Goal: Task Accomplishment & Management: Complete application form

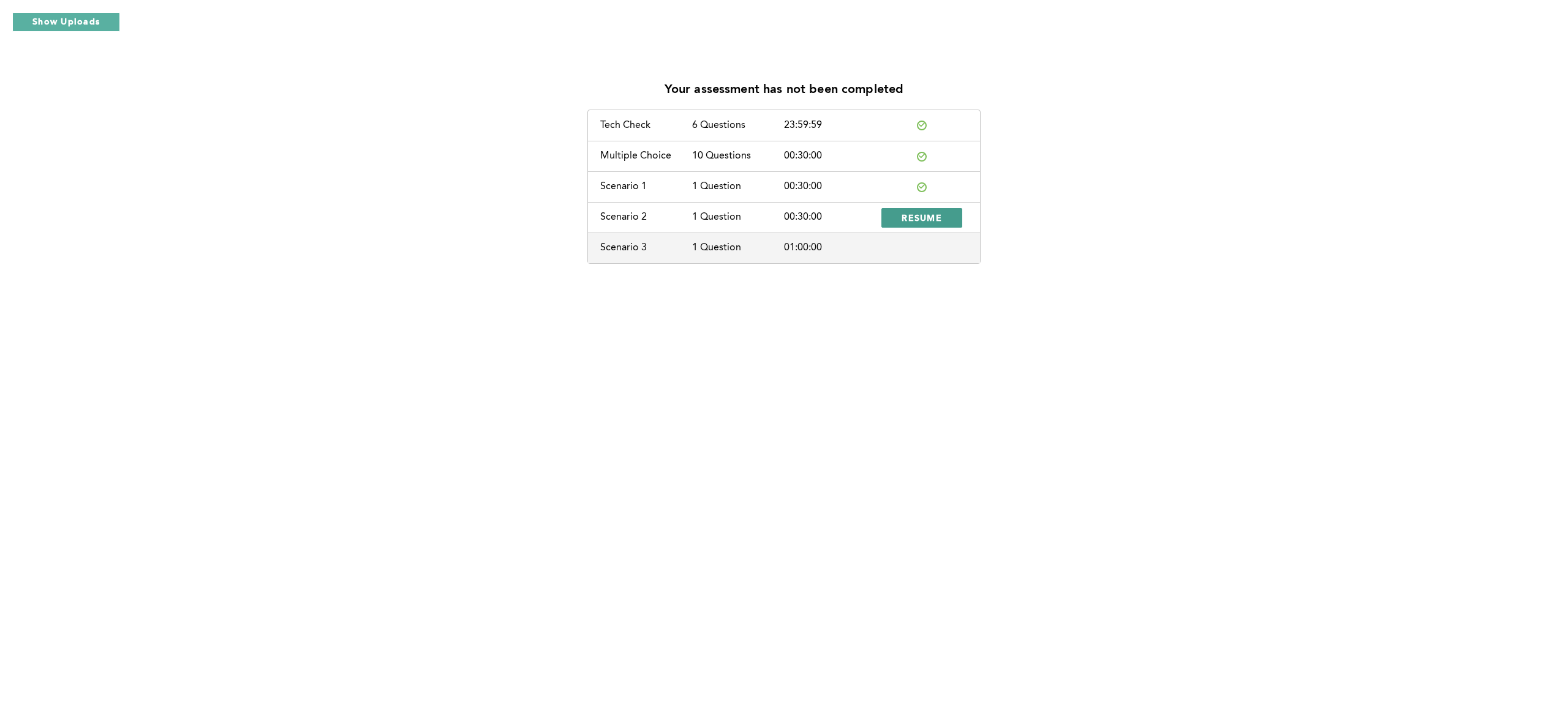
click at [935, 215] on span "RESUME" at bounding box center [922, 218] width 40 height 12
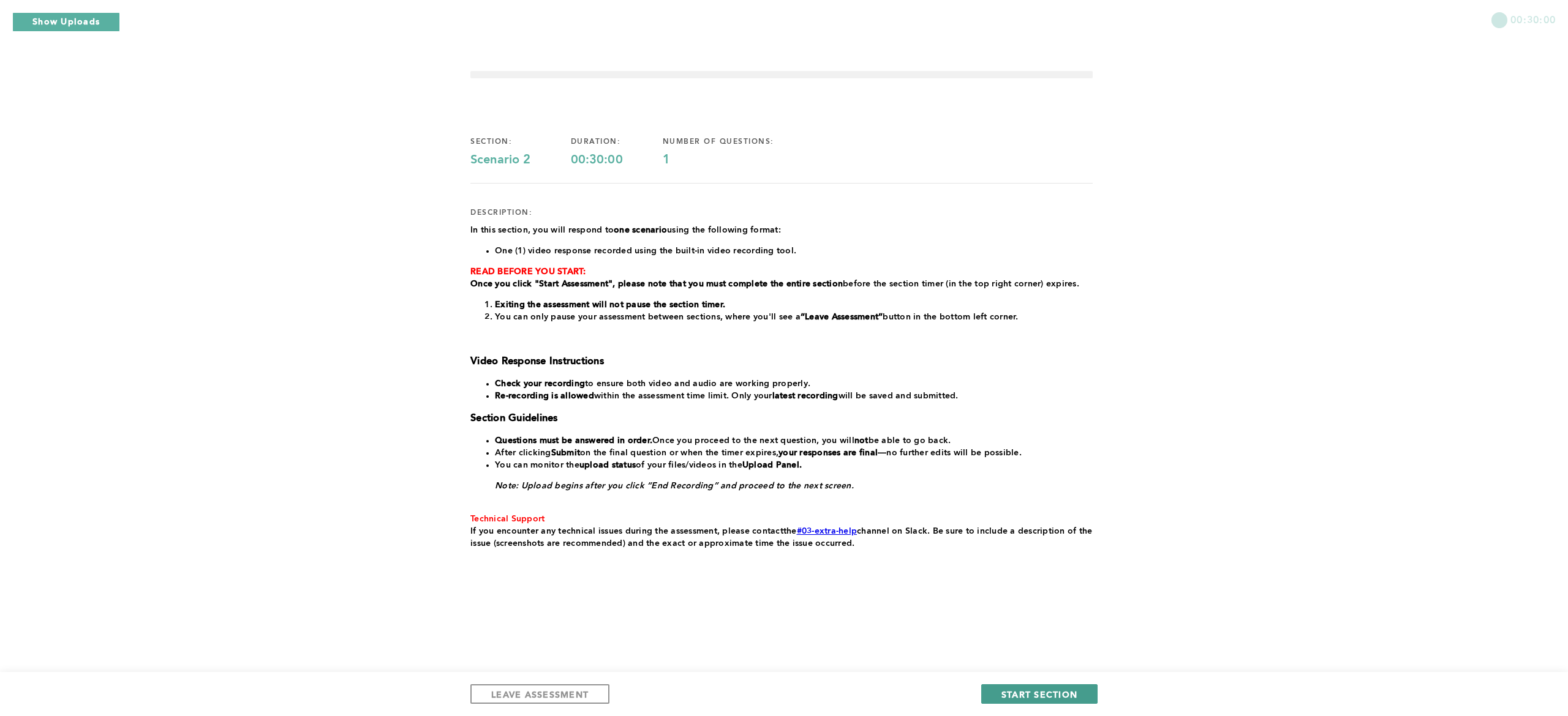
click at [1037, 690] on span "START SECTION" at bounding box center [1040, 694] width 76 height 12
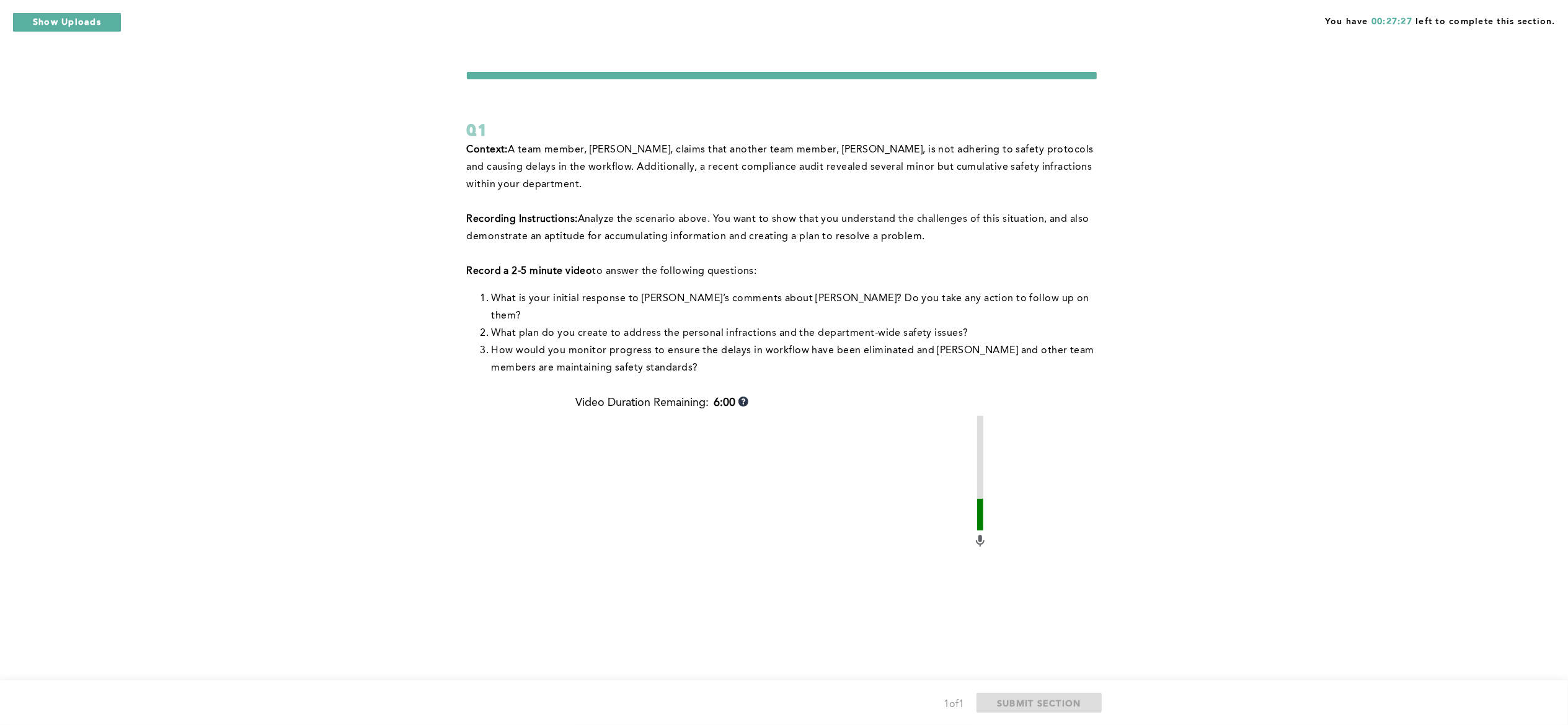
click at [1134, 416] on div "You have 00:27:27 left to complete this section. Q1 Context: A team member, [PE…" at bounding box center [784, 445] width 1568 height 890
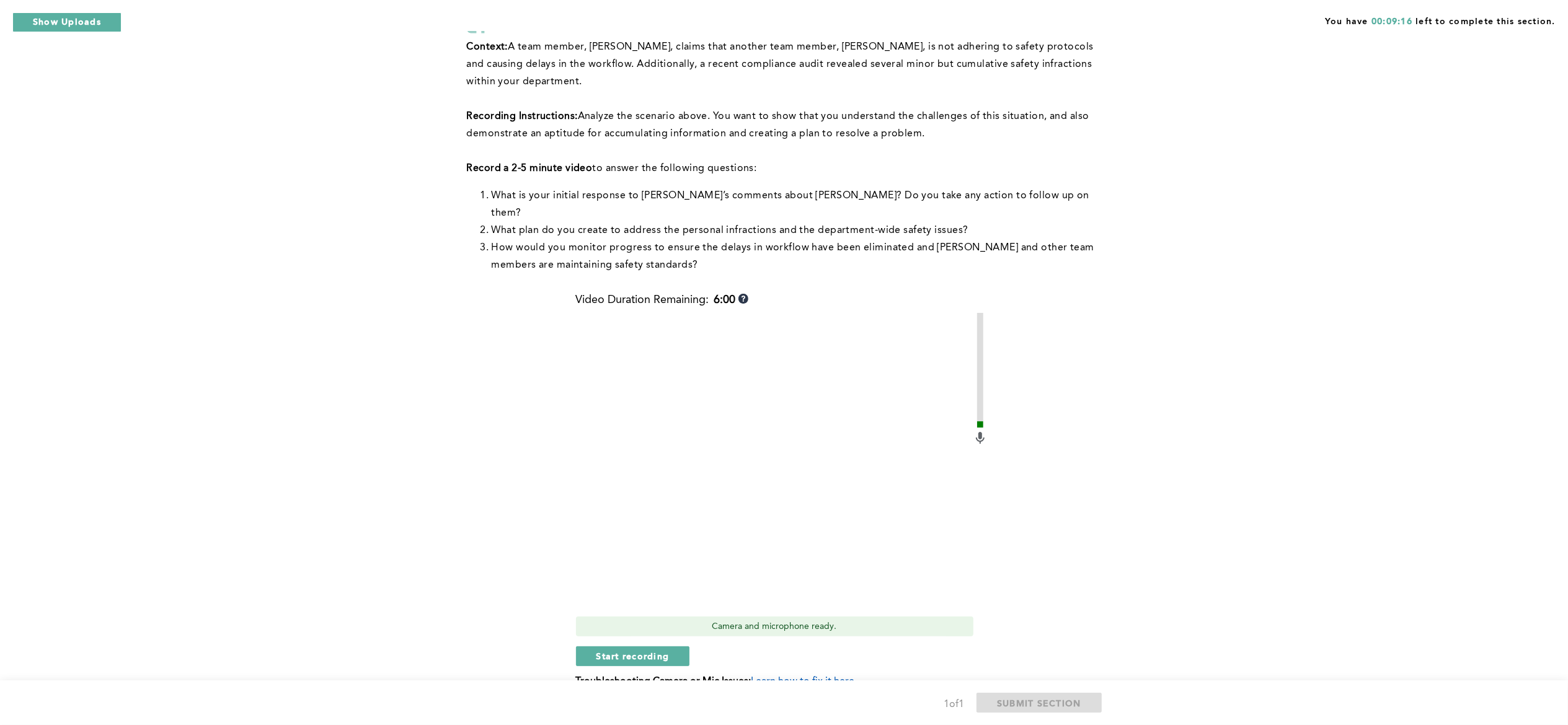
scroll to position [147, 0]
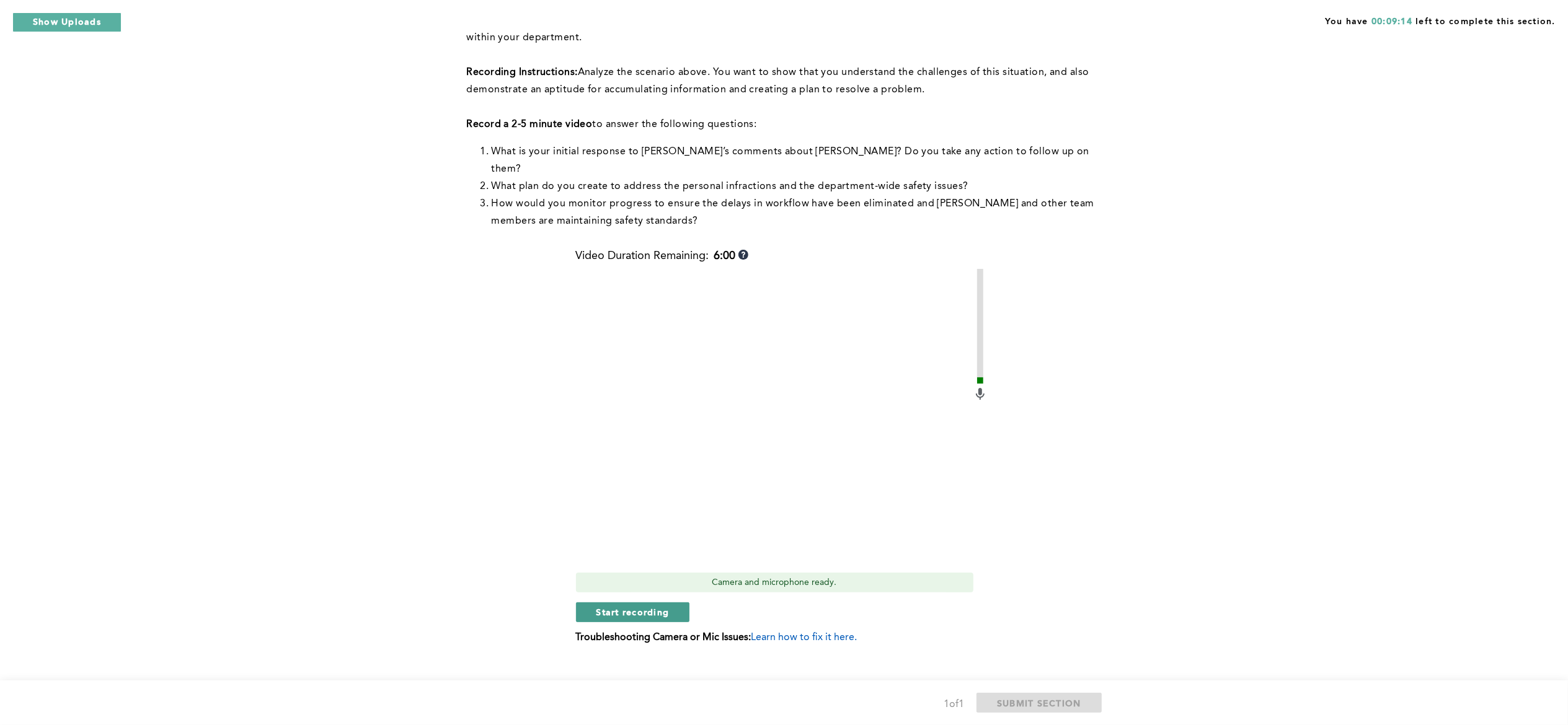
click at [608, 603] on button "Start recording" at bounding box center [633, 612] width 114 height 20
click at [641, 606] on span "Stop recording" at bounding box center [633, 612] width 73 height 12
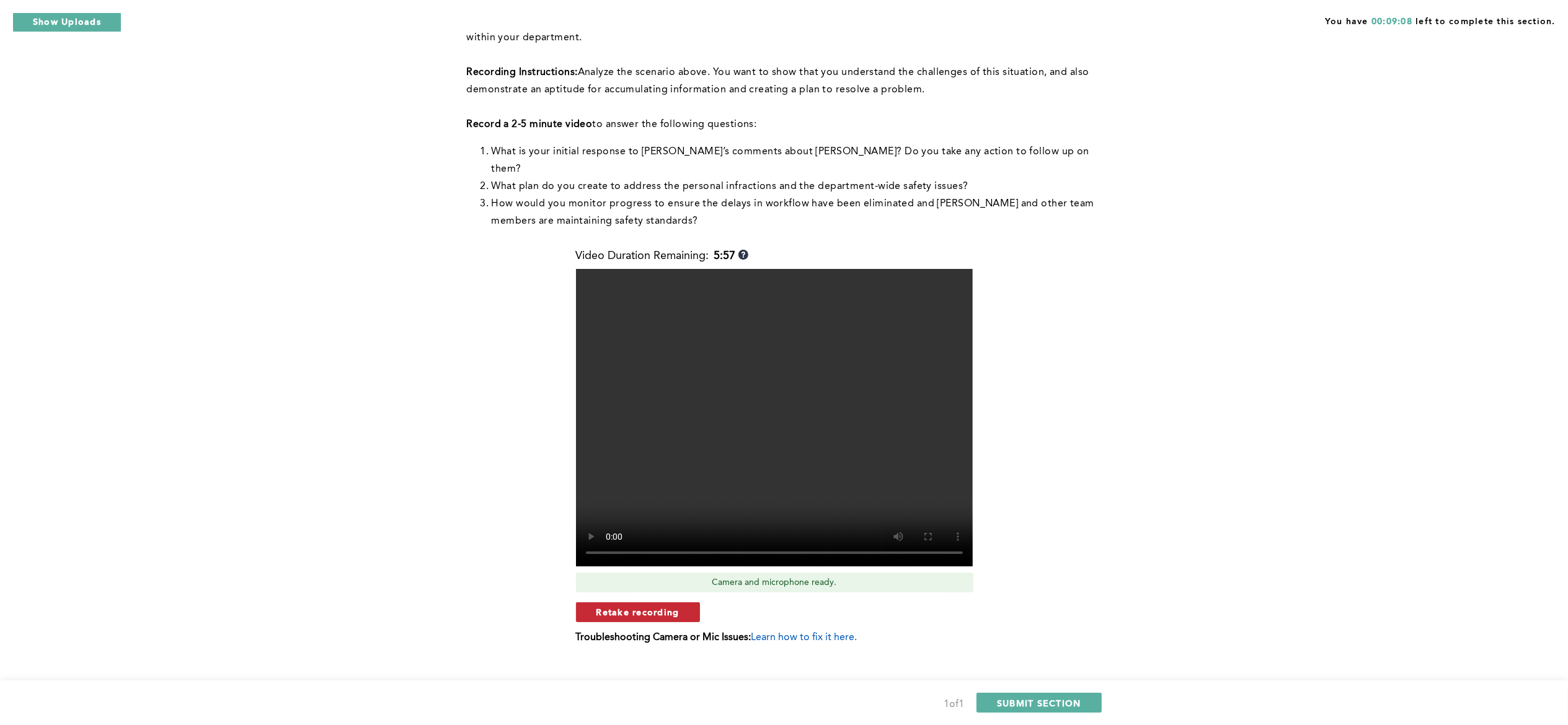
click at [668, 606] on span "Retake recording" at bounding box center [638, 612] width 83 height 12
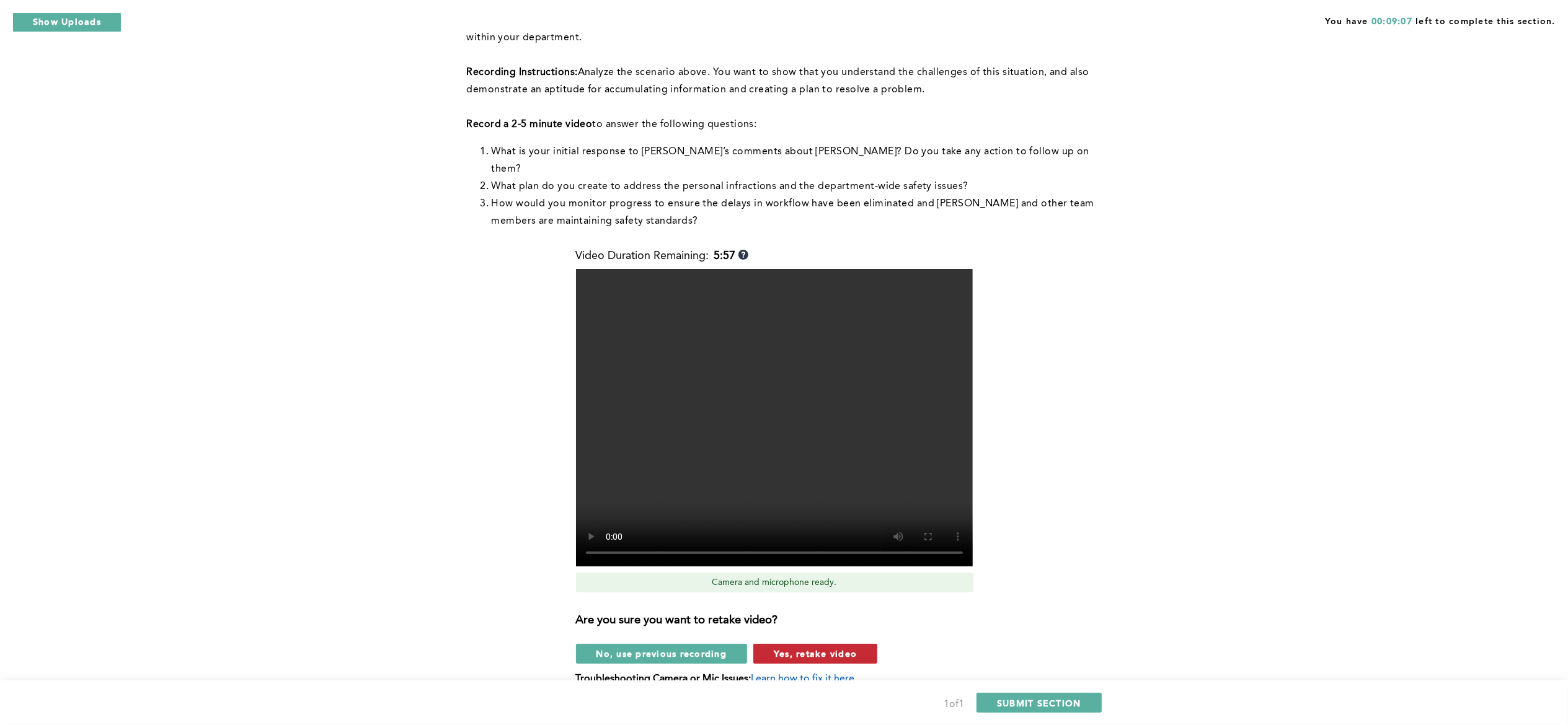
click at [836, 648] on span "Yes, retake video" at bounding box center [815, 654] width 83 height 12
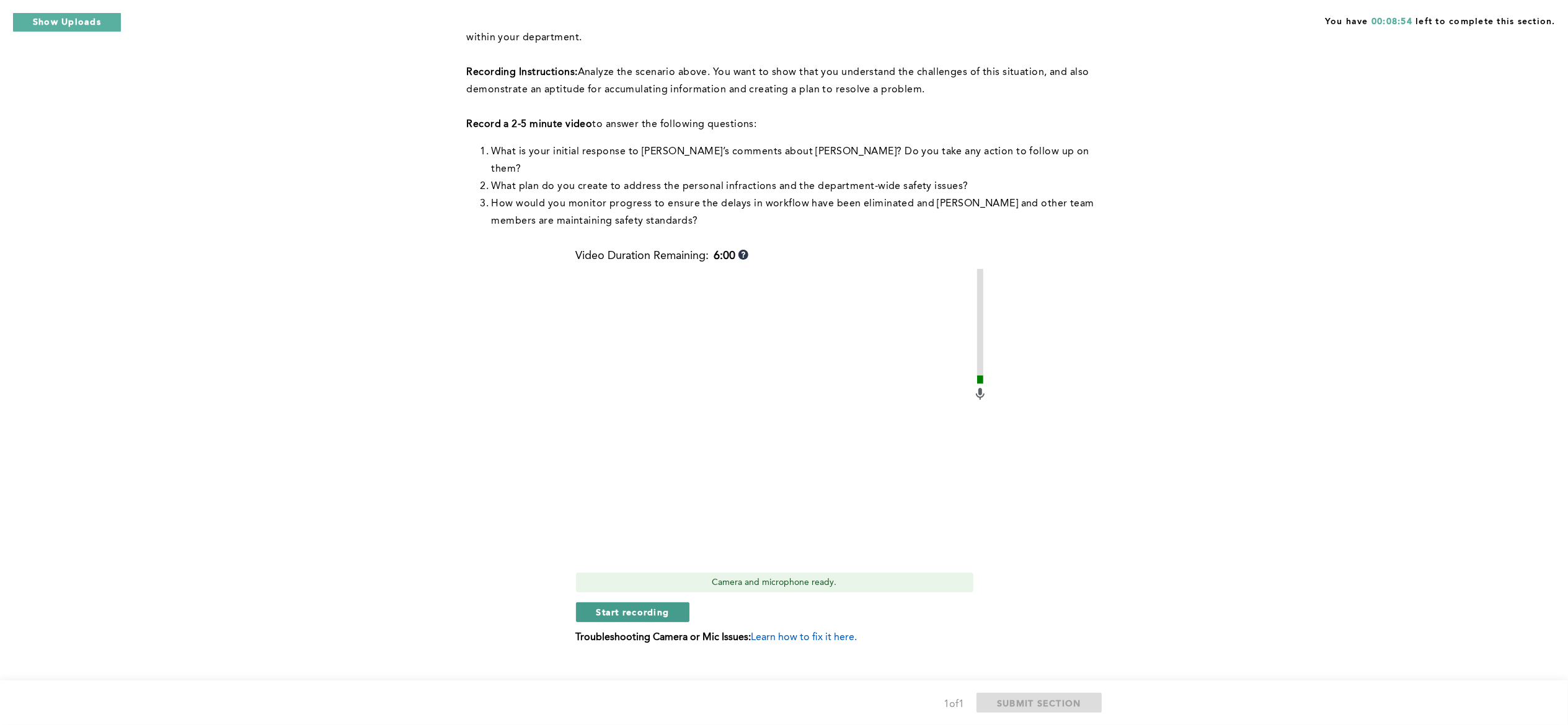
click at [635, 606] on span "Start recording" at bounding box center [633, 612] width 73 height 12
click at [633, 603] on button "Stop recording" at bounding box center [633, 612] width 114 height 20
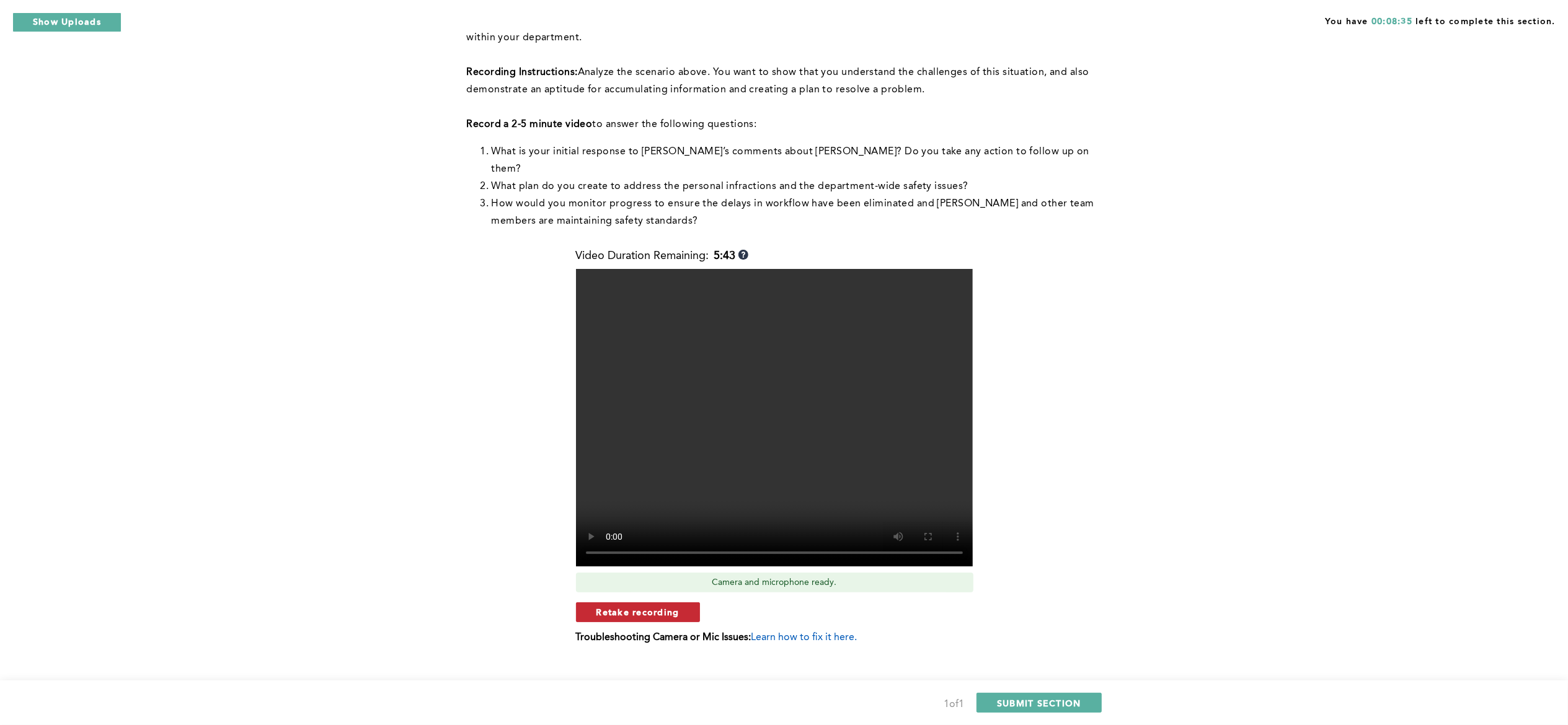
click at [676, 606] on span "Retake recording" at bounding box center [638, 612] width 83 height 12
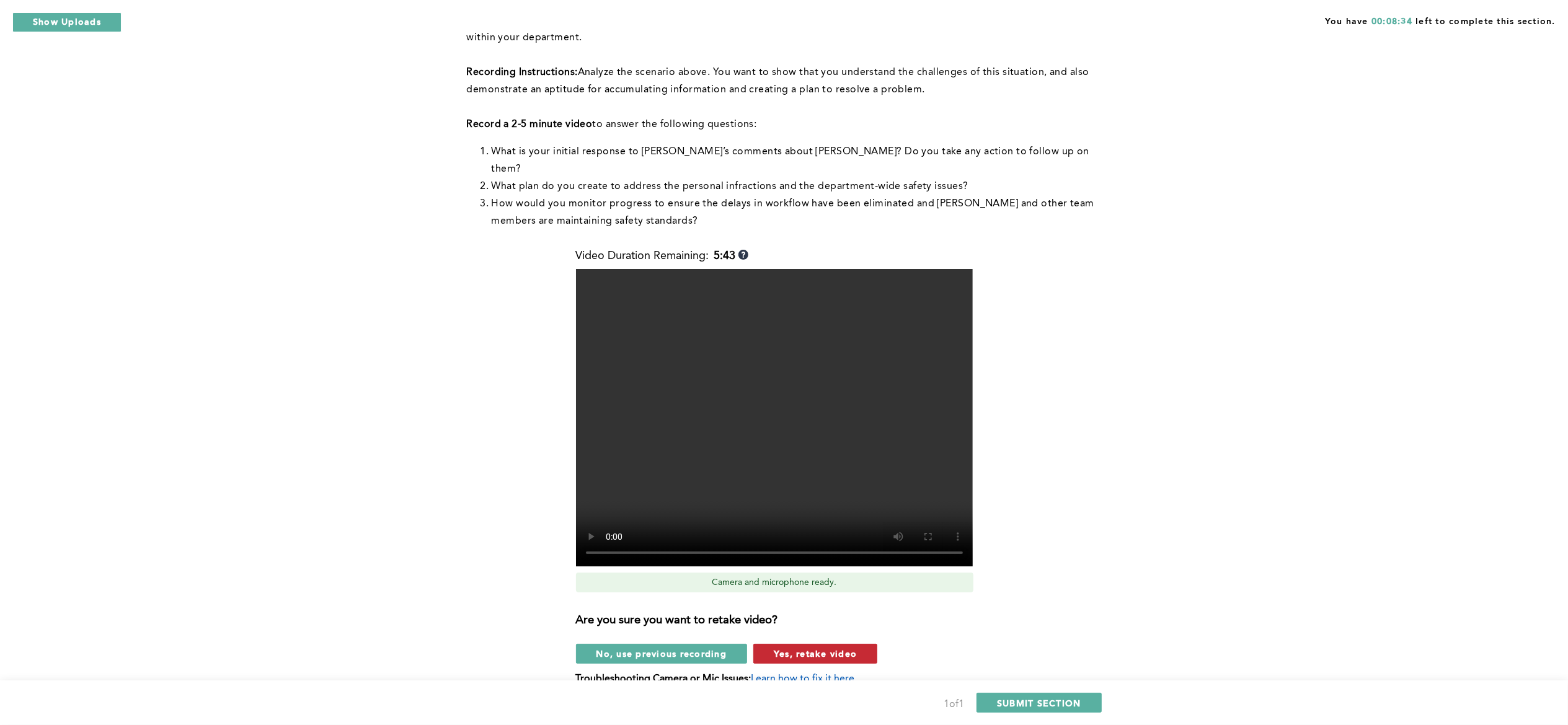
click at [820, 648] on span "Yes, retake video" at bounding box center [815, 654] width 83 height 12
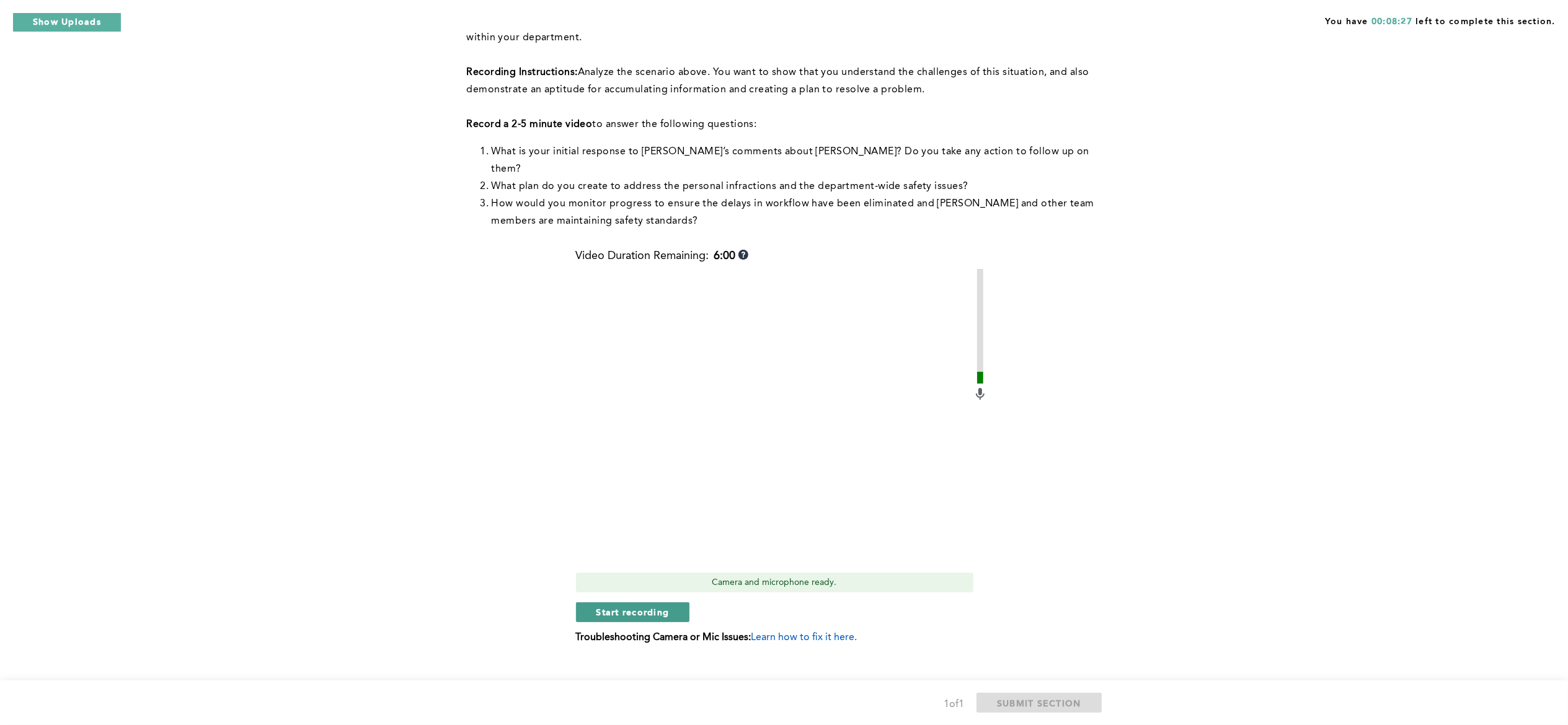
click at [665, 606] on span "Start recording" at bounding box center [633, 612] width 73 height 12
click at [663, 606] on span "Stop recording" at bounding box center [633, 612] width 73 height 12
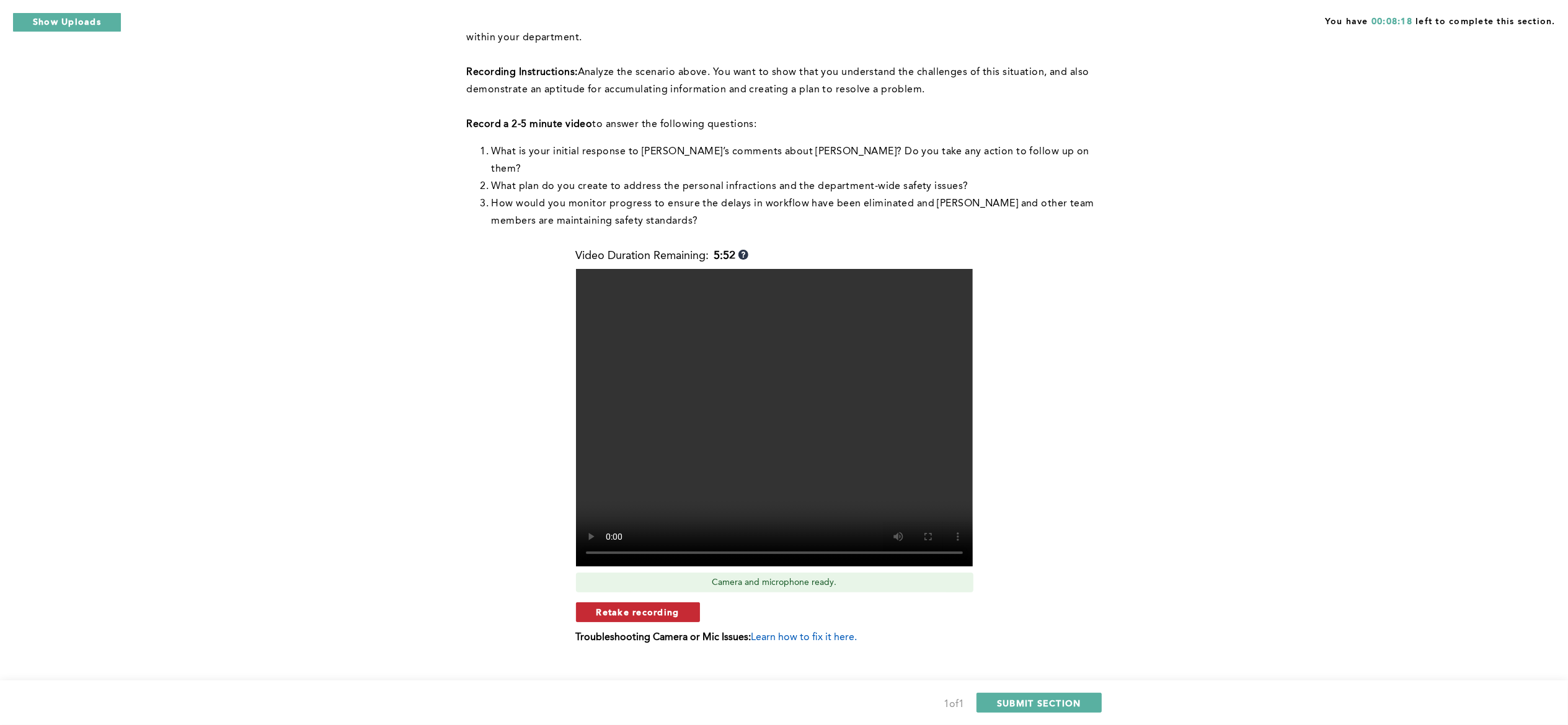
click at [682, 603] on button "Retake recording" at bounding box center [638, 612] width 124 height 20
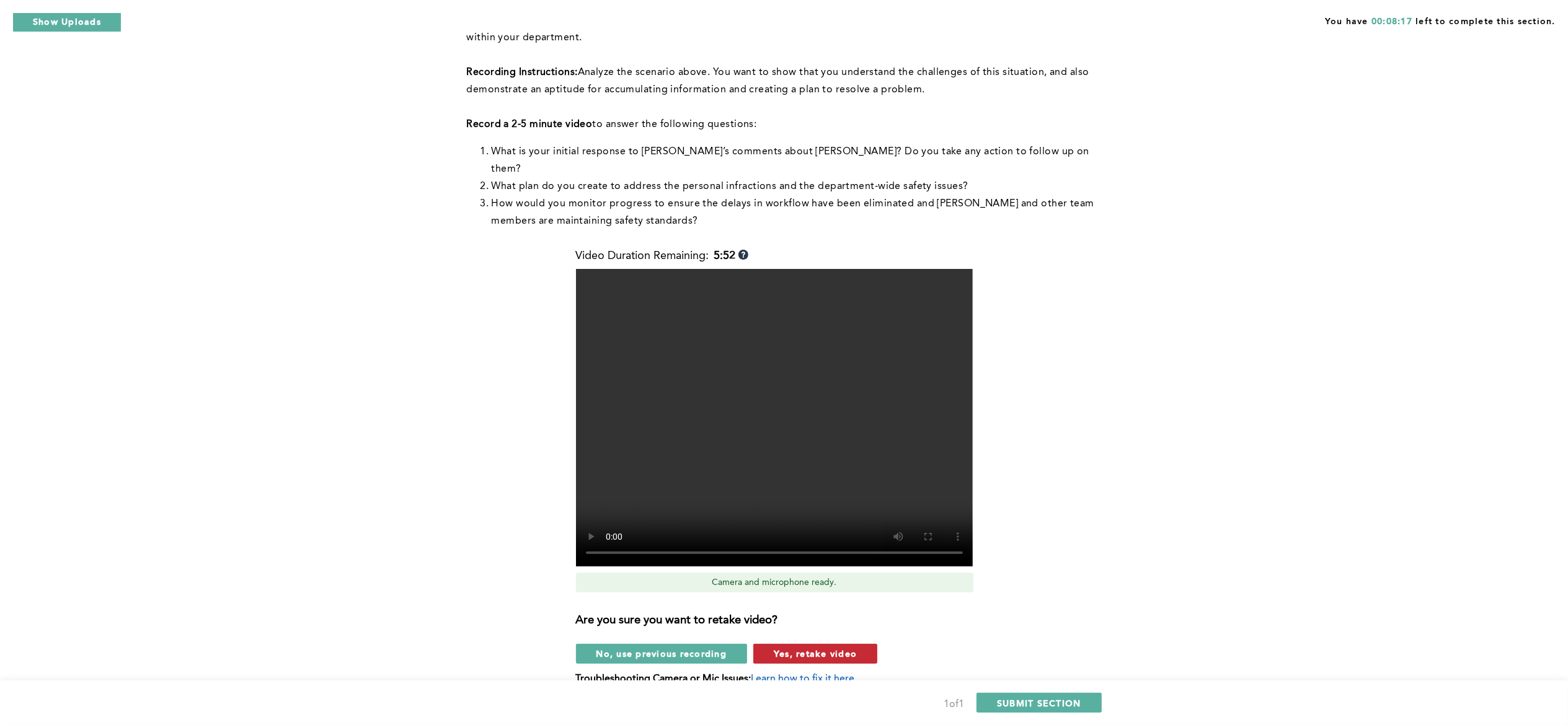
click at [796, 648] on span "Yes, retake video" at bounding box center [815, 654] width 83 height 12
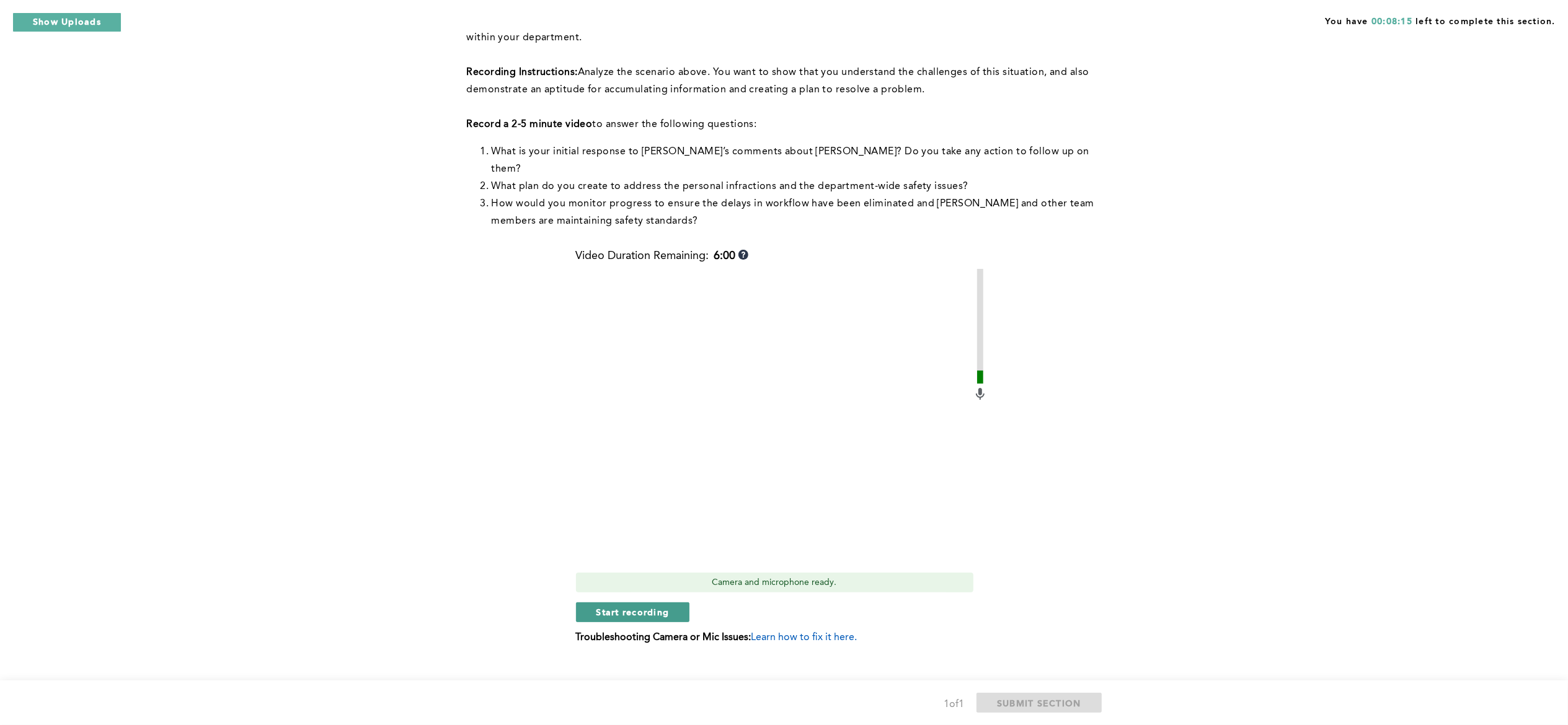
click at [678, 603] on button "Start recording" at bounding box center [633, 612] width 114 height 20
click at [658, 603] on button "Stop recording" at bounding box center [633, 612] width 114 height 20
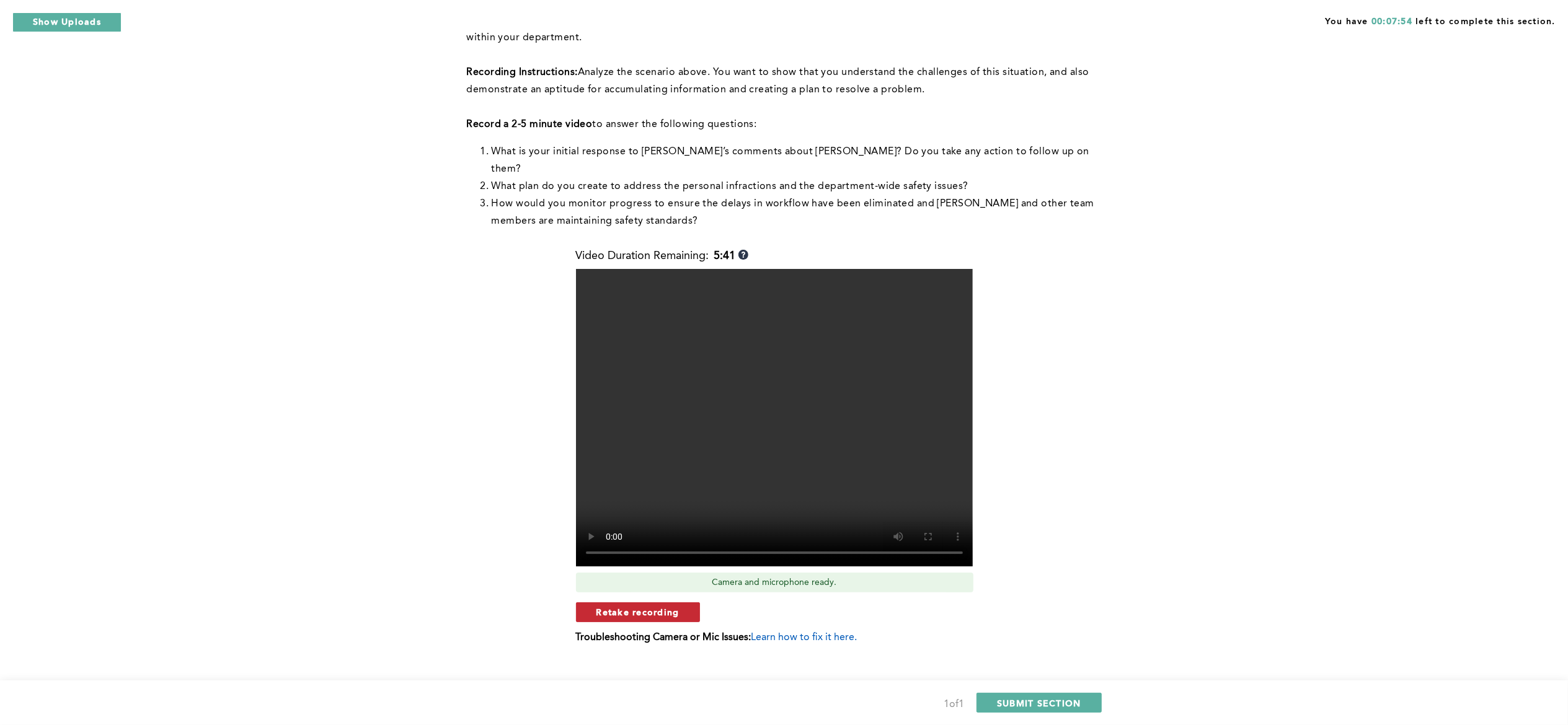
click at [678, 603] on button "Retake recording" at bounding box center [638, 612] width 124 height 20
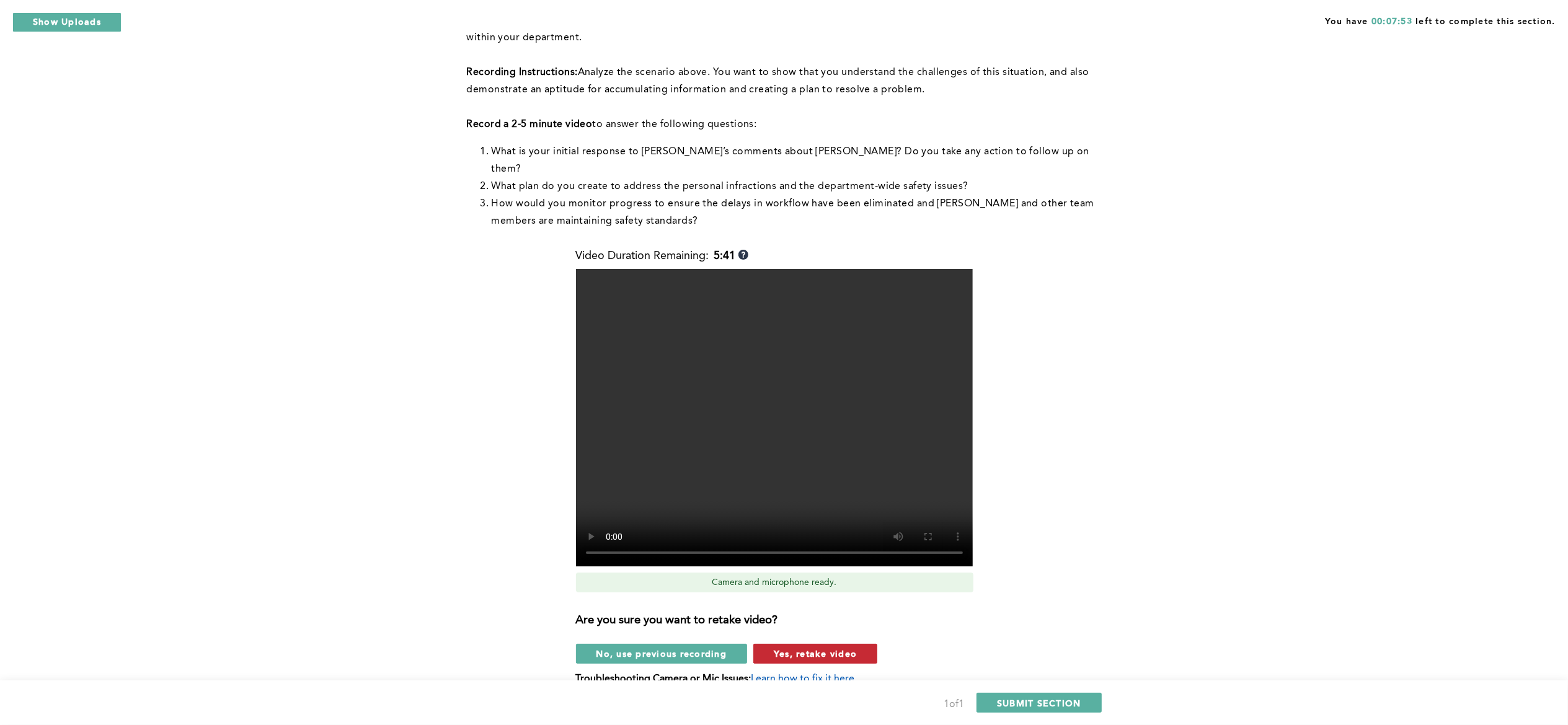
click at [807, 644] on button "Yes, retake video" at bounding box center [815, 654] width 124 height 20
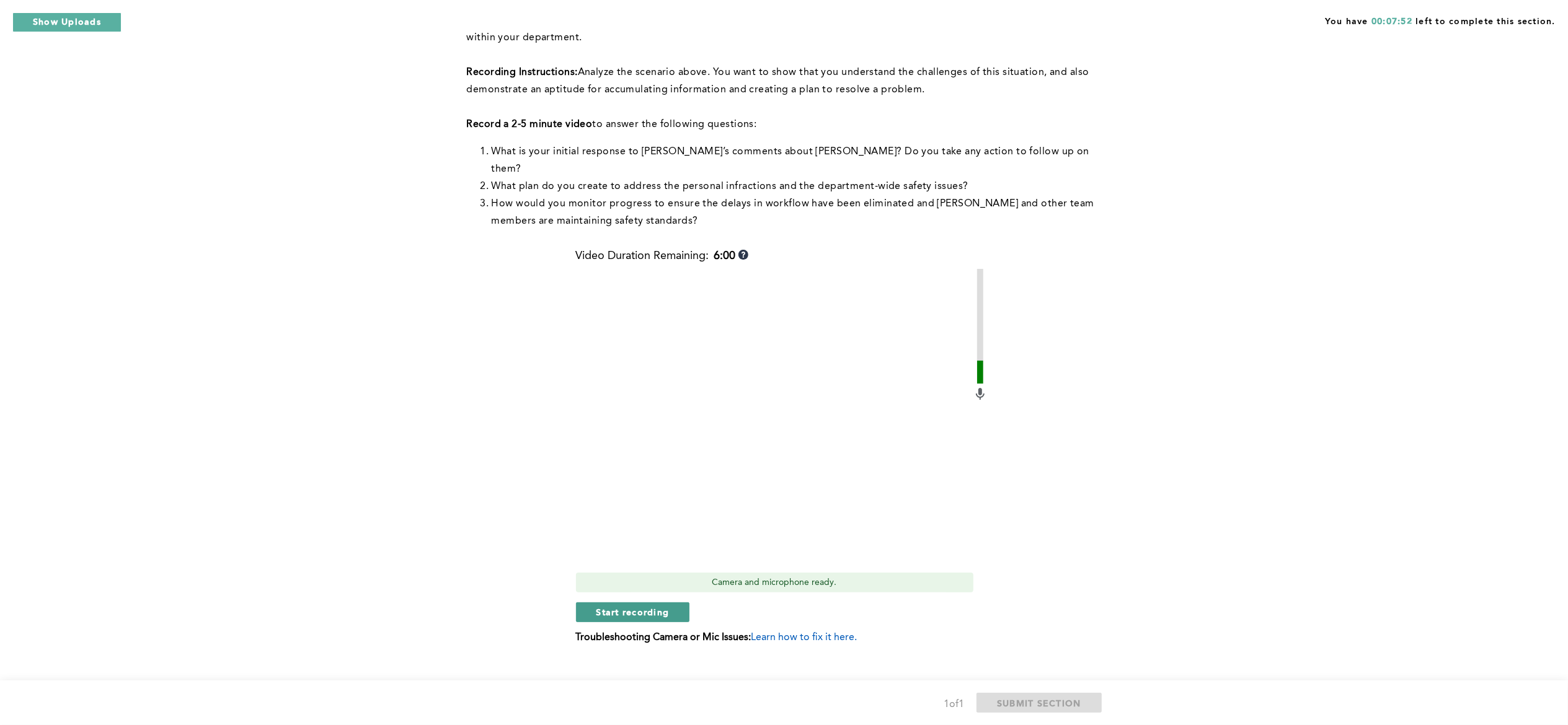
click at [670, 603] on button "Start recording" at bounding box center [633, 612] width 114 height 20
click at [670, 603] on button "Stop recording" at bounding box center [633, 612] width 114 height 20
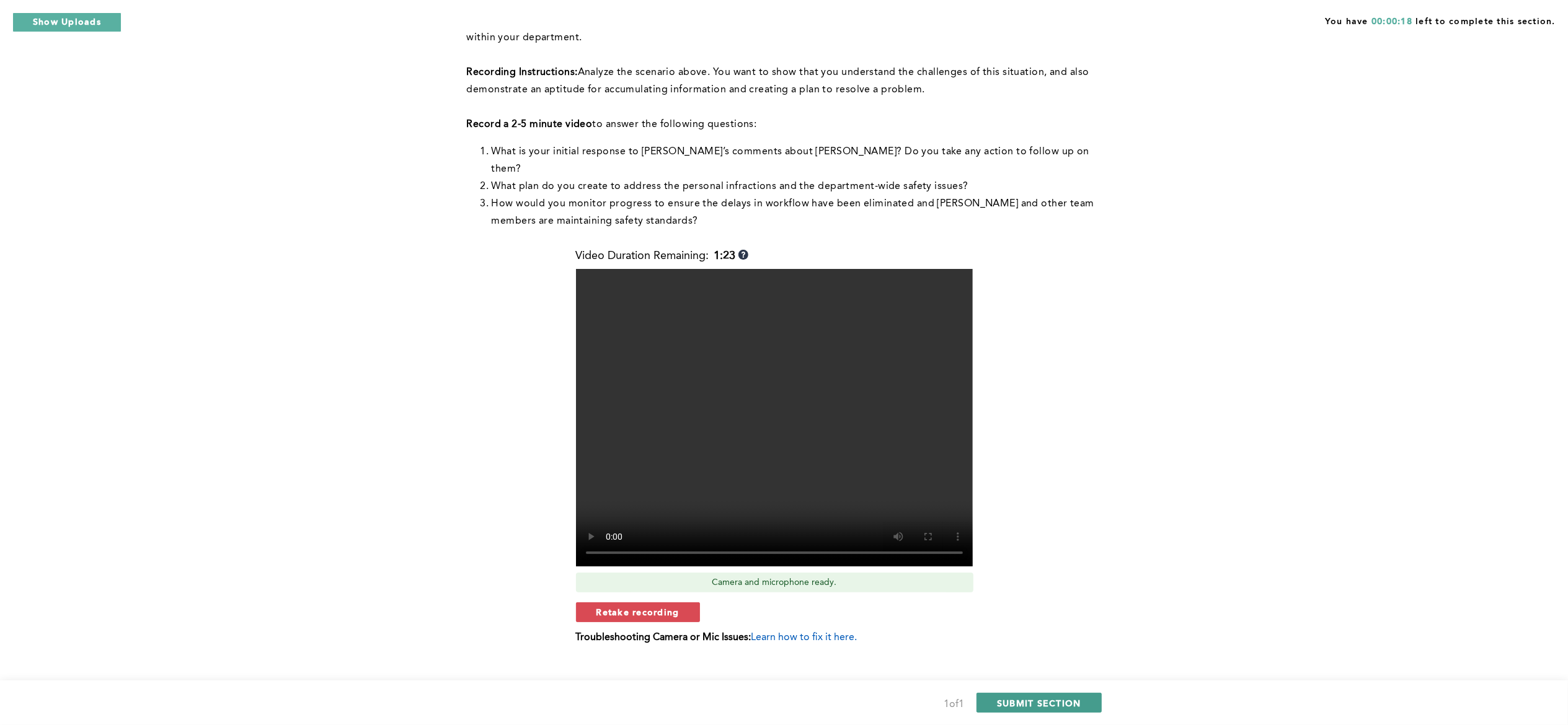
click at [1034, 700] on span "SUBMIT SECTION" at bounding box center [1040, 703] width 84 height 12
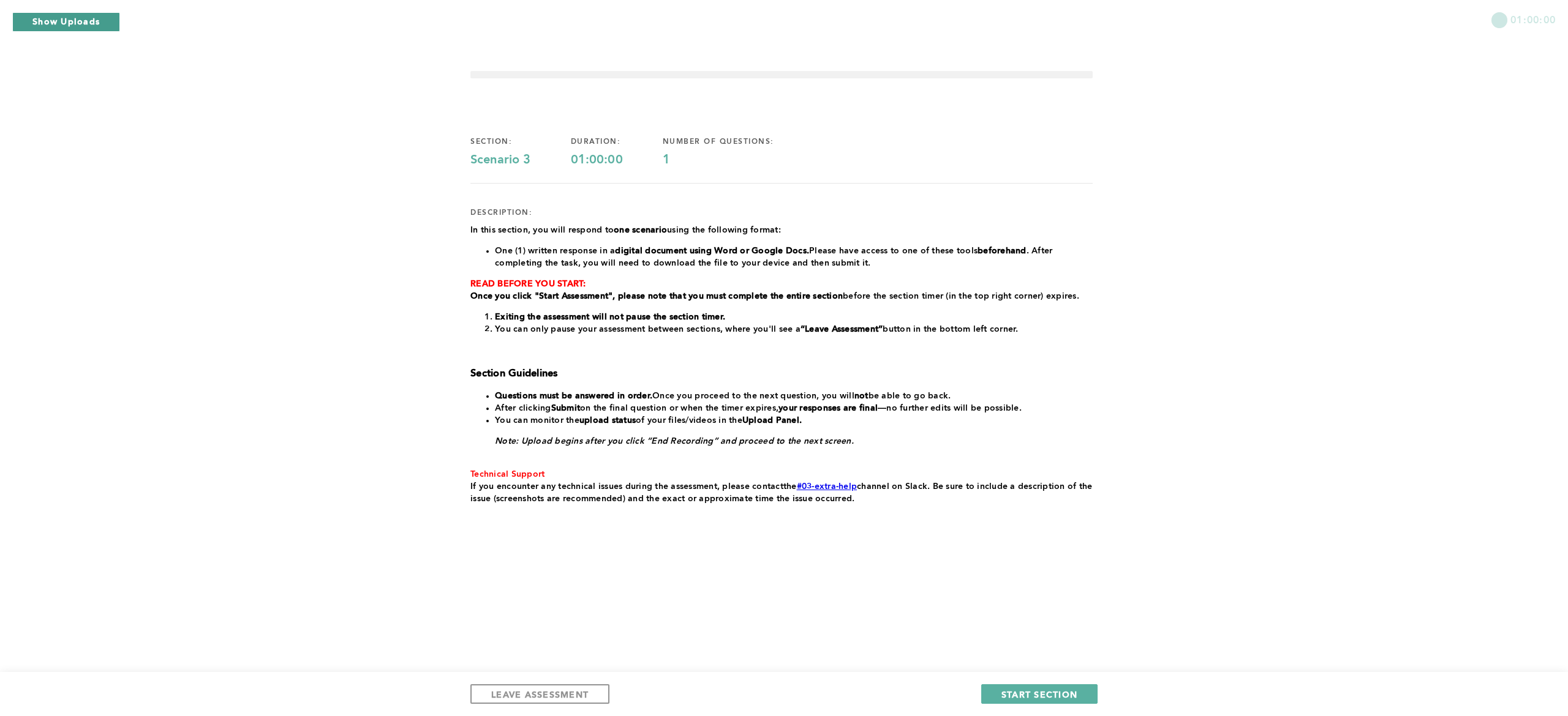
click at [88, 29] on button "Show Uploads" at bounding box center [66, 22] width 108 height 19
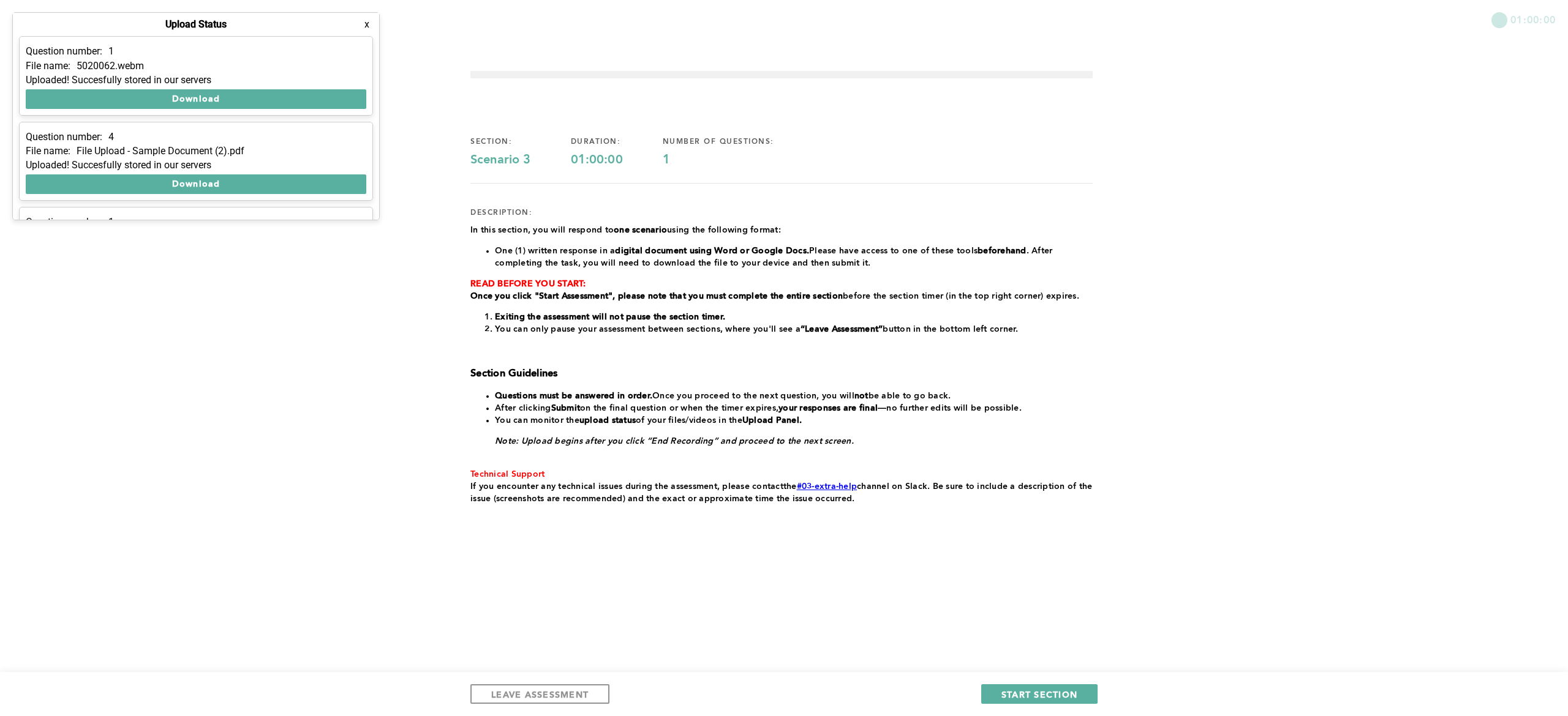
click at [168, 410] on div "01:00:00 section: Scenario 3 duration: 01:00:00 number of questions: 1 descript…" at bounding box center [784, 358] width 1568 height 716
click at [373, 31] on button "x" at bounding box center [367, 24] width 12 height 12
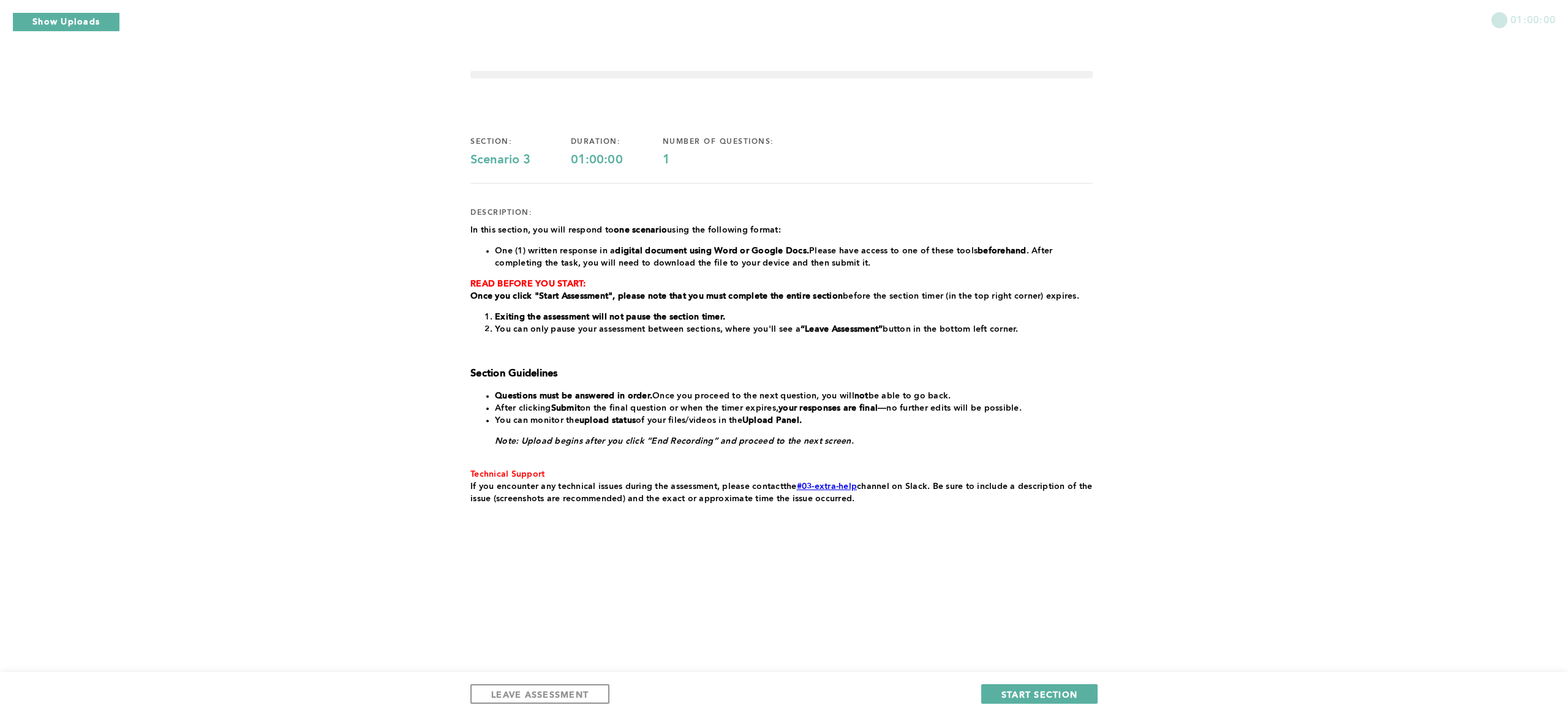
click at [353, 167] on div "01:00:00 section: Scenario 3 duration: 01:00:00 number of questions: 1 descript…" at bounding box center [784, 358] width 1568 height 716
click at [566, 689] on span "LEAVE ASSESSMENT" at bounding box center [539, 694] width 97 height 12
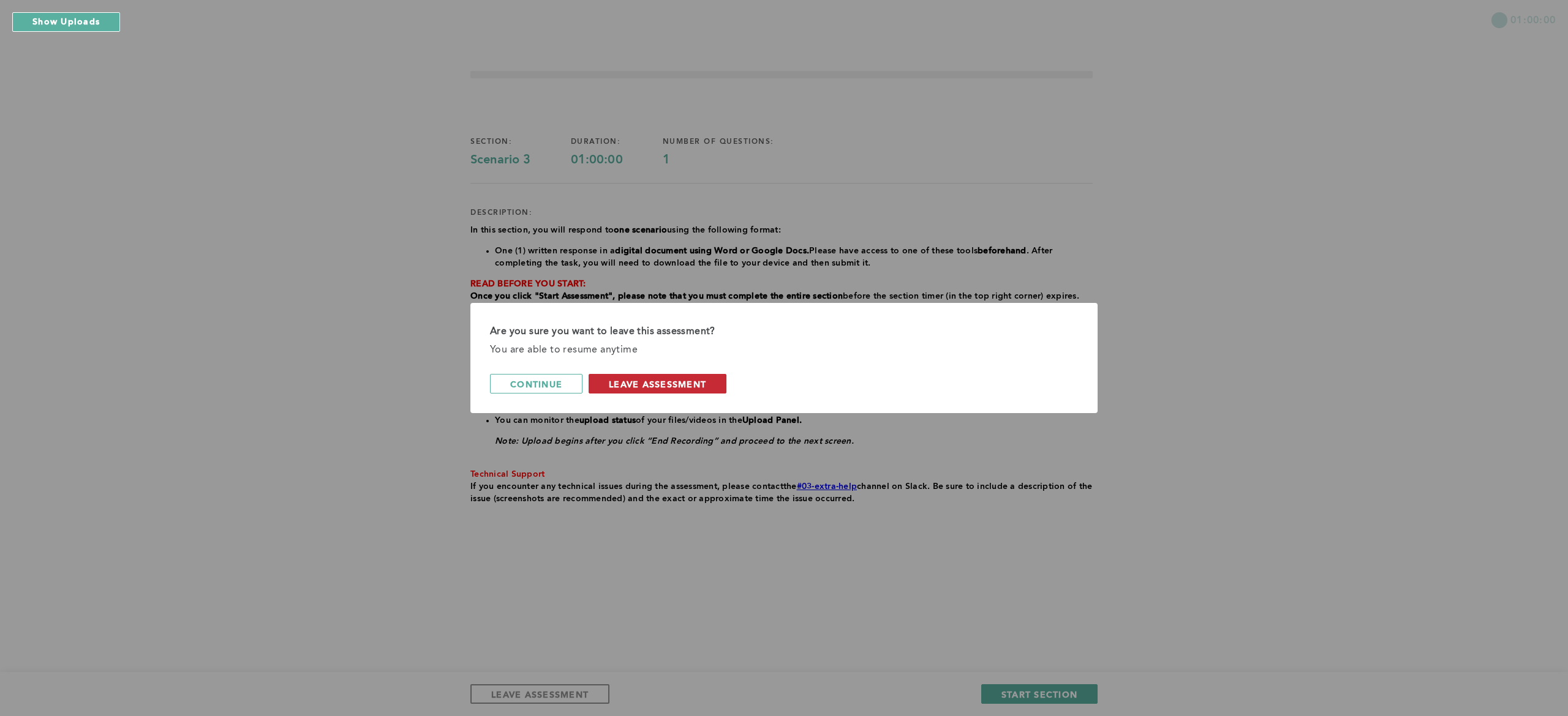
click at [614, 387] on span "leave assessment" at bounding box center [657, 384] width 97 height 12
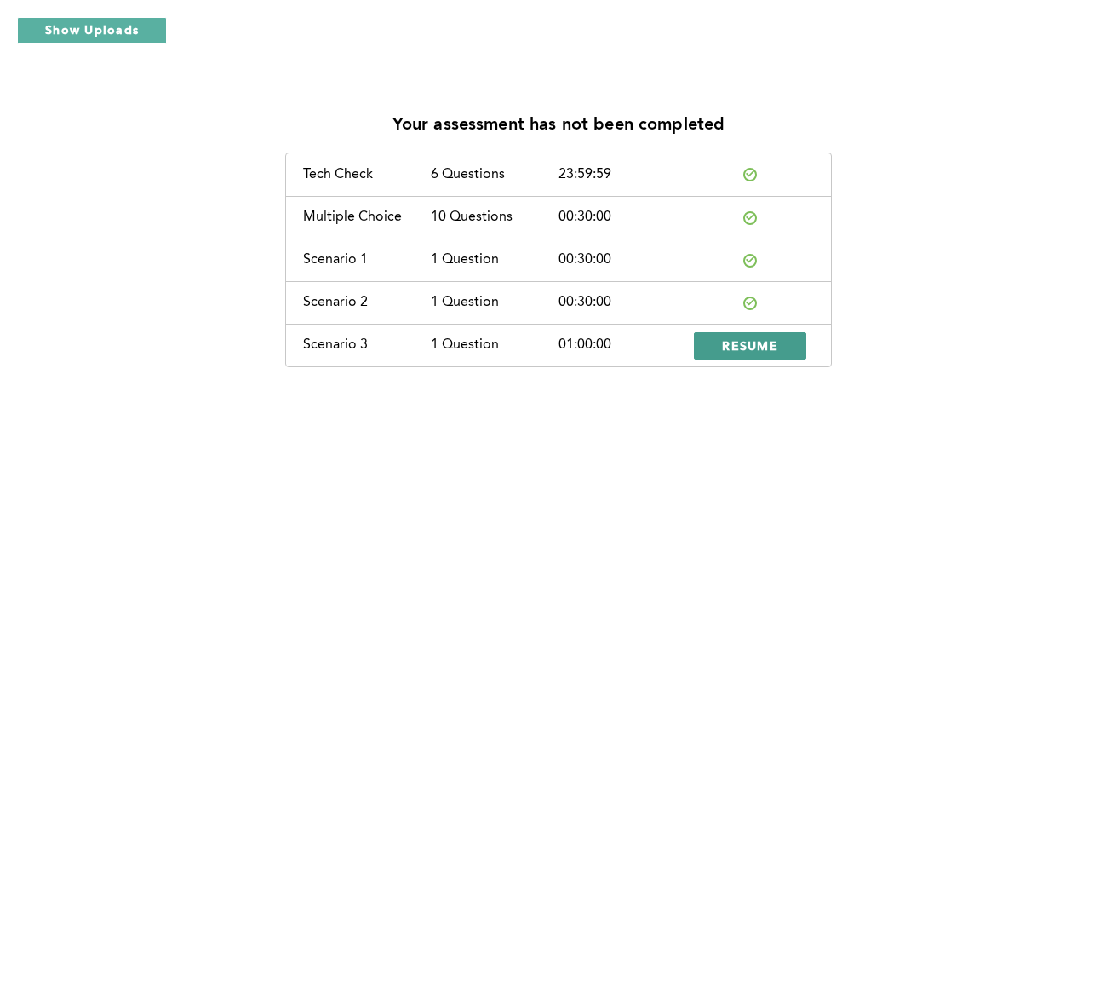
click at [738, 353] on span "RESUME" at bounding box center [750, 345] width 56 height 16
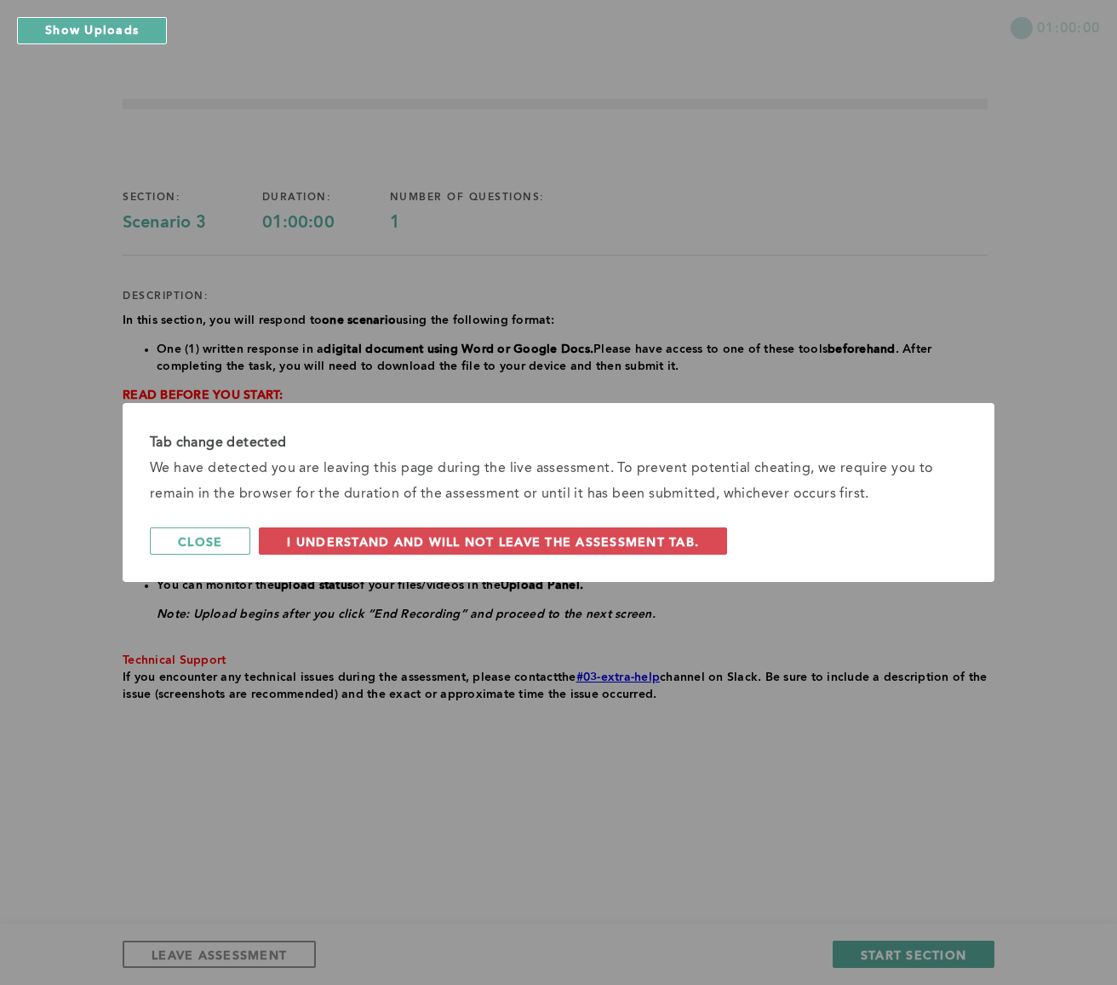
click at [583, 650] on div "Tab change detected We have detected you are leaving this page during the live …" at bounding box center [558, 492] width 1117 height 985
click at [552, 538] on span "I understand and will not leave the assessment tab." at bounding box center [493, 541] width 412 height 16
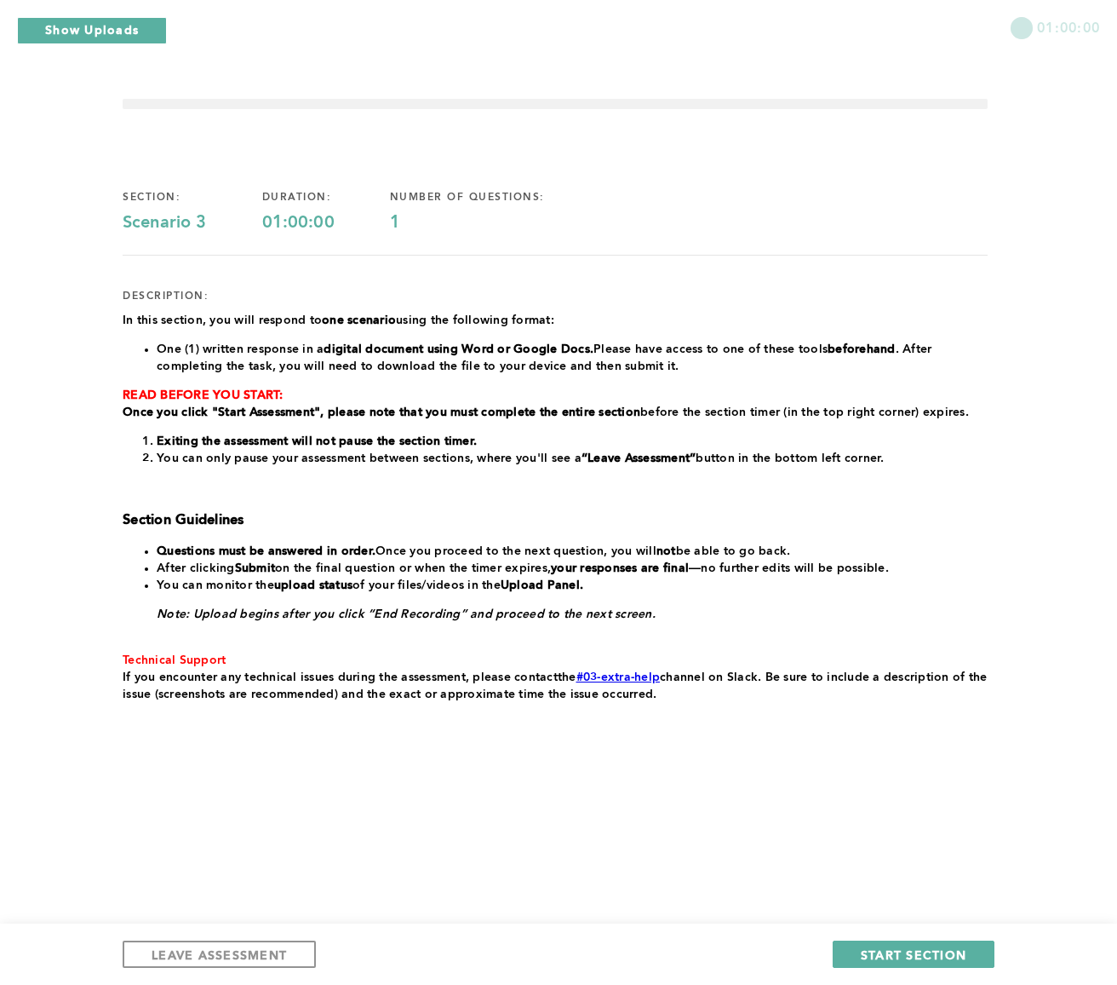
click at [604, 739] on div "section: Scenario 3 duration: 01:00:00 number of questions: 1 description: In t…" at bounding box center [555, 476] width 865 height 624
click at [971, 957] on button "START SECTION" at bounding box center [914, 953] width 162 height 27
